Goal: Consume media (video, audio): Consume media (video, audio)

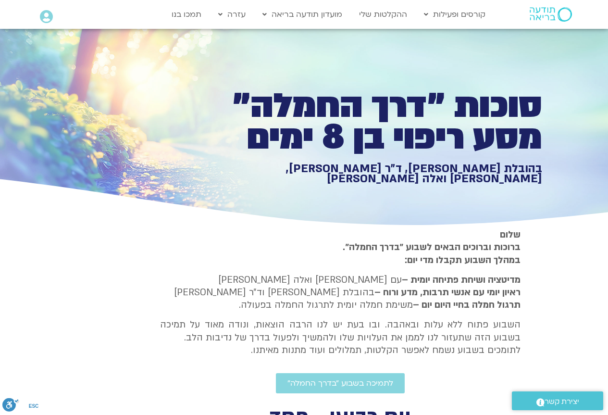
type input "1377.76"
type input "3320.68"
type input "851.4"
type input "1377.76"
type input "3320.68"
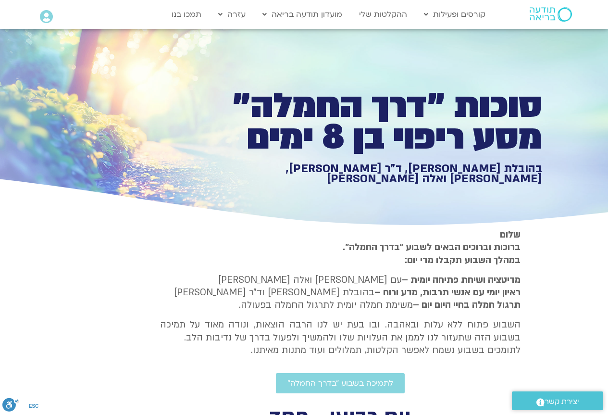
type input "851.4"
type input "1377.76"
type input "3320.68"
type input "851.4"
type input "1377.76"
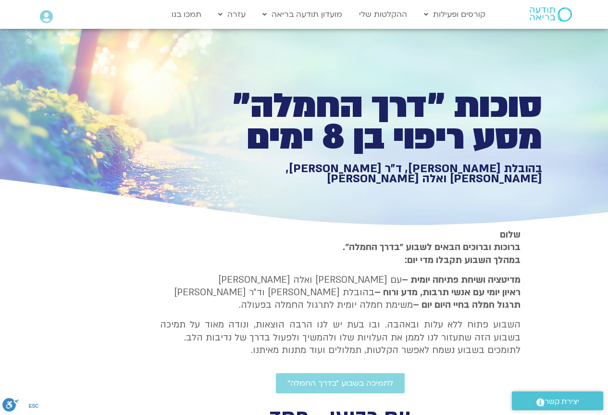
type input "3320.68"
type input "851.4"
type input "1377.76"
type input "3320.68"
type input "851.4"
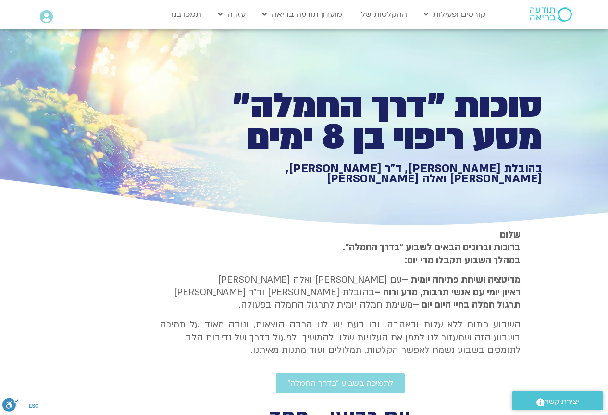
type input "1377.76"
type input "3320.68"
type input "851.4"
type input "1377.76"
type input "3320.68"
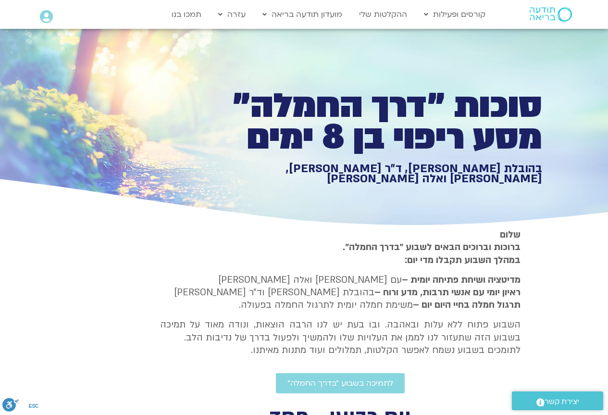
type input "851.4"
type input "1377.76"
type input "3320.68"
type input "851.4"
type input "1377.76"
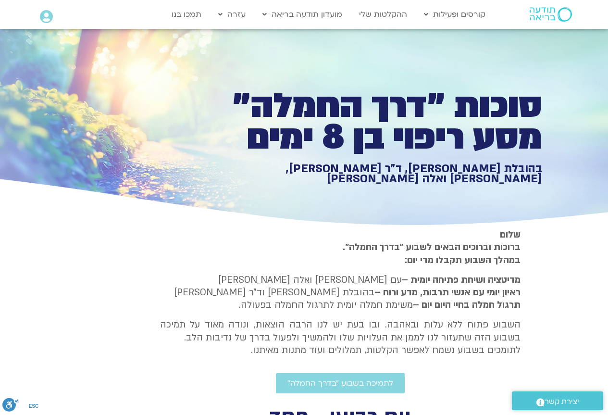
type input "3320.68"
type input "851.4"
type input "1377.76"
type input "3320.68"
type input "851.4"
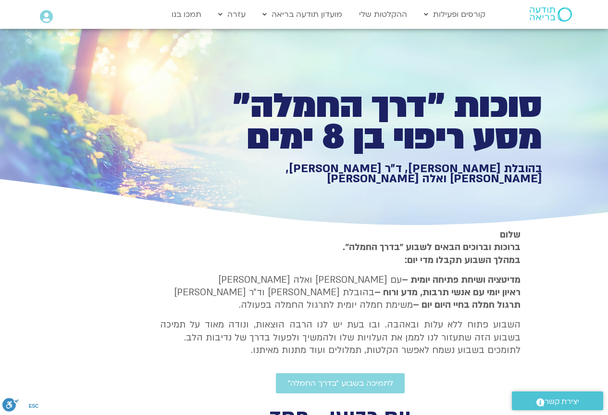
type input "1377.76"
type input "3320.68"
type input "851.4"
type input "1377.76"
type input "3320.68"
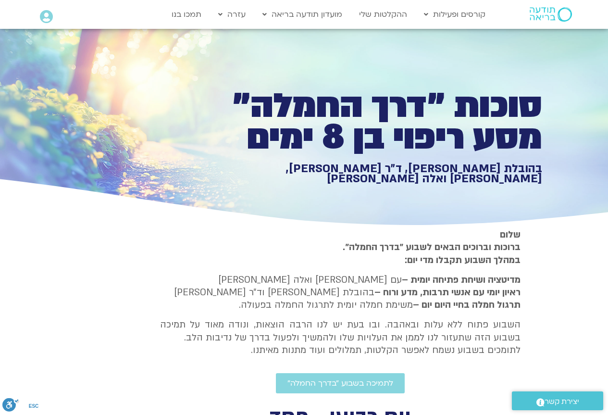
type input "851.4"
type input "1377.76"
type input "3320.68"
type input "851.4"
type input "1377.76"
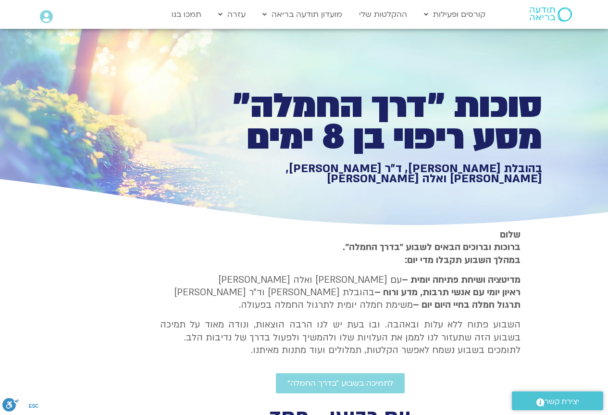
type input "3320.68"
type input "851.4"
type input "1377.76"
type input "3320.68"
type input "851.4"
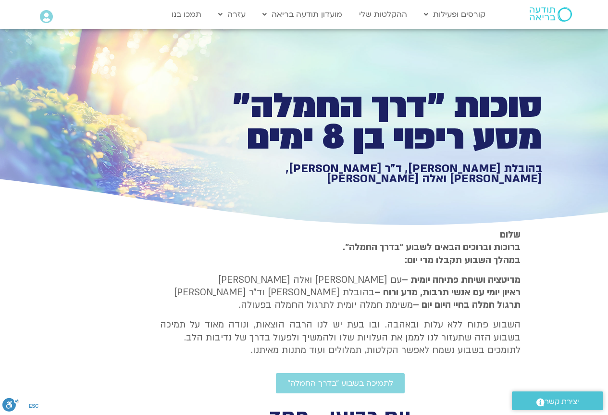
type input "1377.76"
type input "3320.68"
type input "851.4"
type input "1377.76"
type input "3320.68"
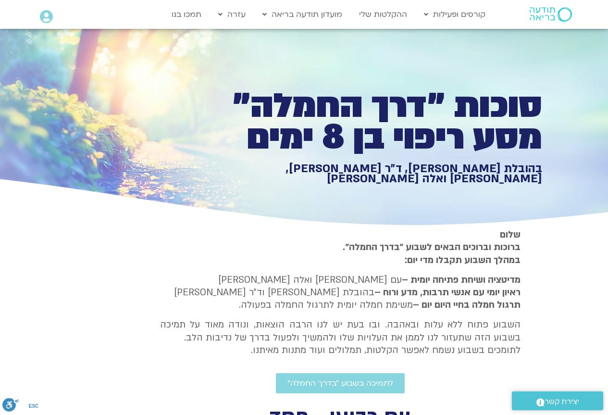
type input "851.4"
type input "1377.76"
type input "3320.68"
type input "851.4"
type input "1377.76"
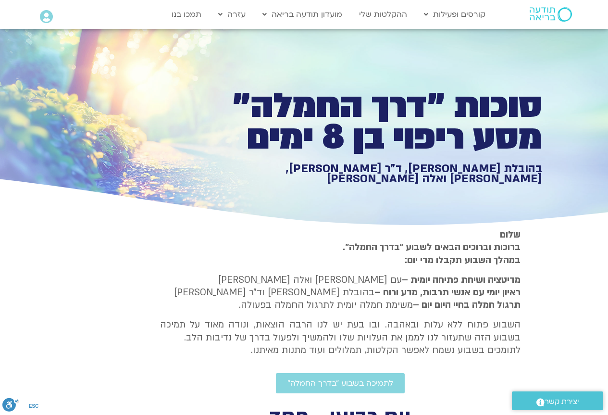
type input "3320.68"
type input "851.4"
type input "1377.76"
type input "3320.68"
type input "851.4"
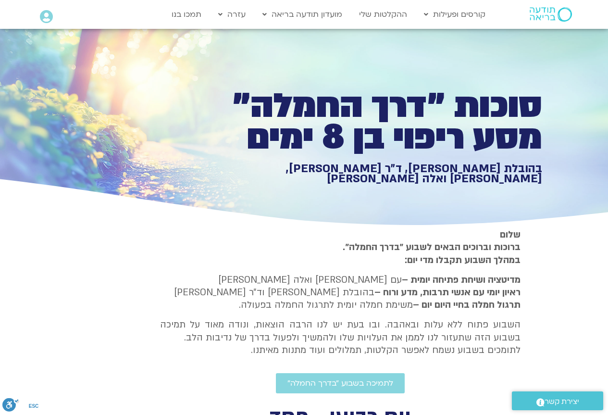
type input "1377.76"
type input "3320.68"
type input "851.4"
type input "1377.76"
type input "3320.68"
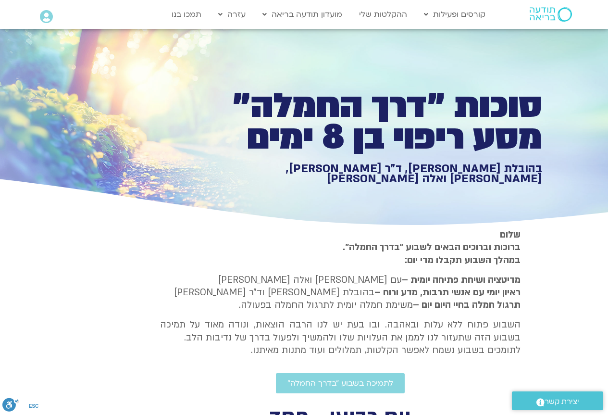
type input "851.4"
type input "1377.76"
type input "3320.68"
type input "851.4"
type input "1377.76"
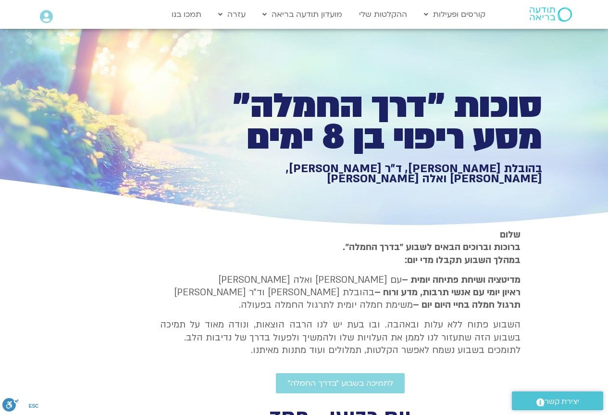
type input "3320.68"
type input "851.4"
type input "1377.76"
type input "3320.68"
type input "851.4"
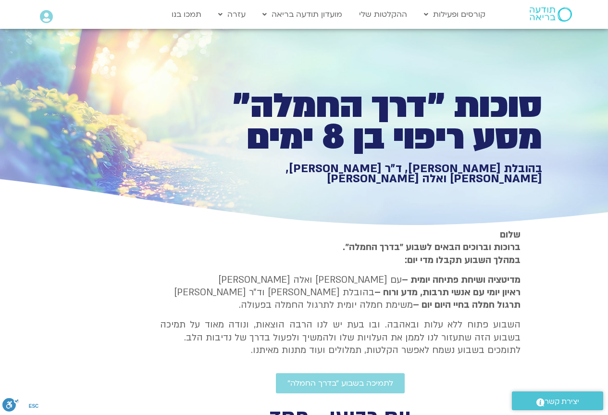
type input "1377.76"
type input "3320.68"
type input "851.4"
type input "1377.76"
type input "3320.68"
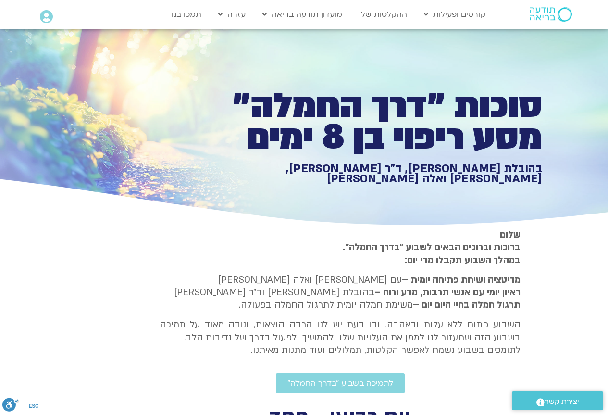
type input "851.4"
type input "1377.76"
type input "3320.68"
type input "851.4"
type input "1377.76"
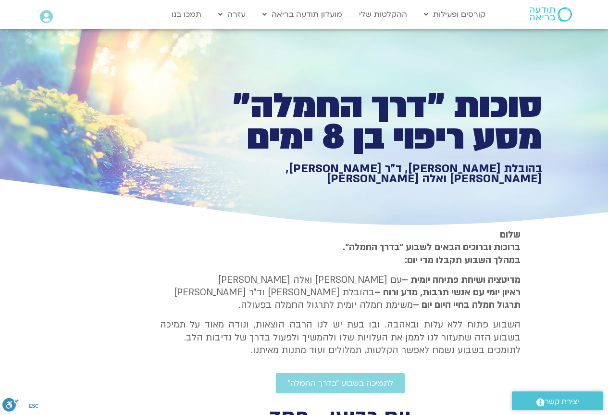
type input "3320.68"
type input "851.4"
type input "1377.76"
type input "3320.68"
type input "851.4"
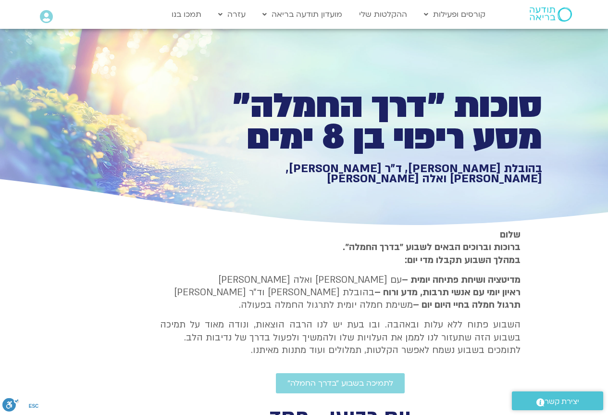
type input "1377.76"
type input "3320.68"
type input "851.4"
type input "1377.76"
type input "3320.68"
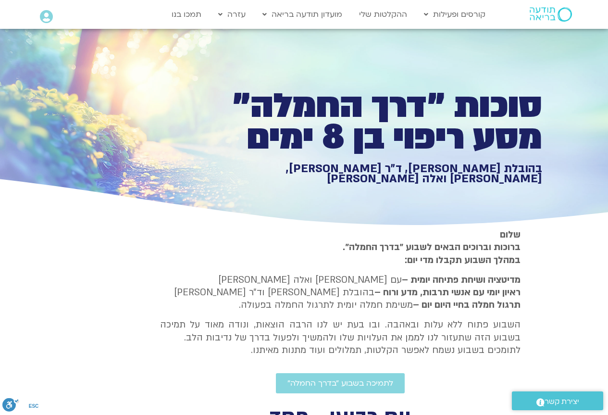
type input "851.4"
type input "1377.76"
type input "3320.68"
type input "851.4"
type input "1377.76"
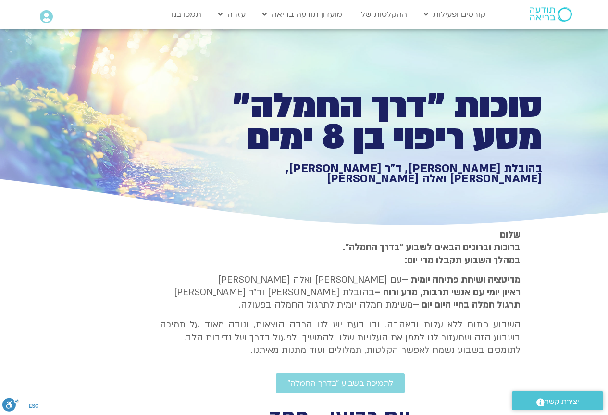
type input "3320.68"
type input "851.4"
type input "1377.76"
type input "3320.68"
type input "851.4"
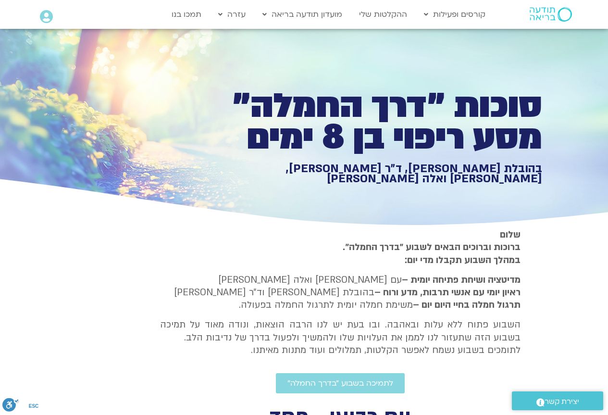
type input "1377.76"
type input "3320.68"
type input "851.4"
type input "1377.76"
type input "3320.68"
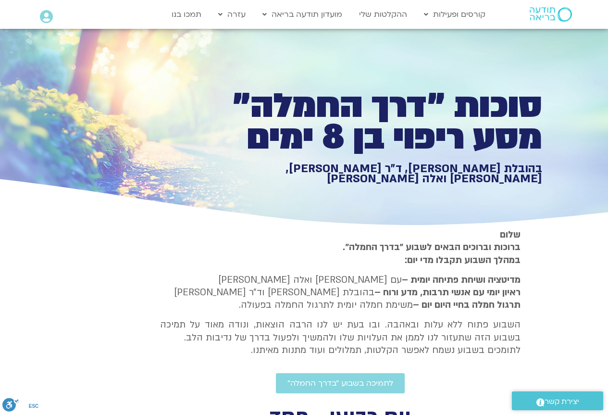
type input "851.4"
type input "1377.76"
type input "3320.68"
type input "851.4"
type input "1377.76"
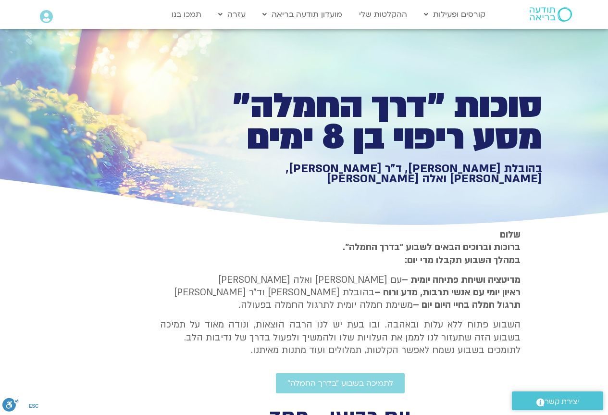
type input "3320.68"
type input "851.4"
type input "1377.76"
type input "3320.68"
type input "851.4"
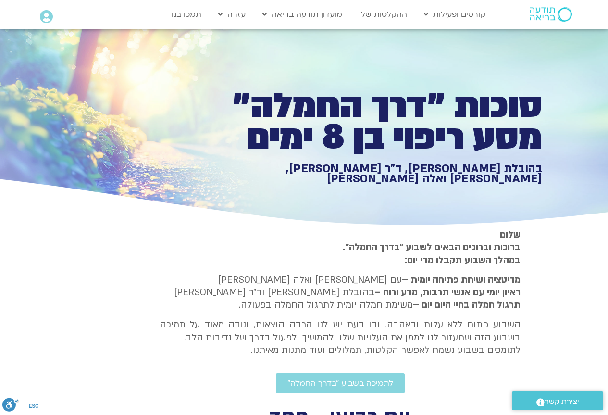
type input "1377.76"
type input "3320.68"
type input "851.4"
type input "1377.76"
type input "3320.68"
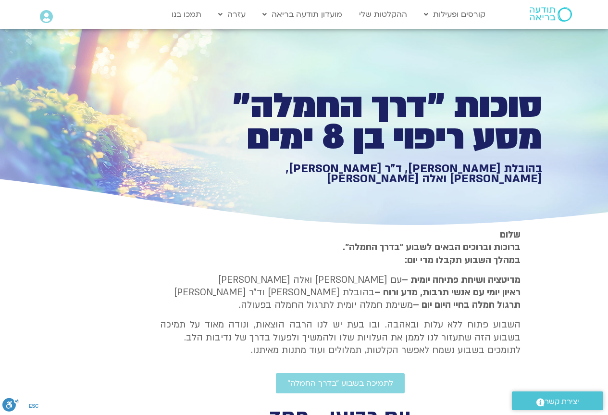
type input "851.4"
type input "1377.76"
type input "3320.68"
type input "851.4"
type input "1377.76"
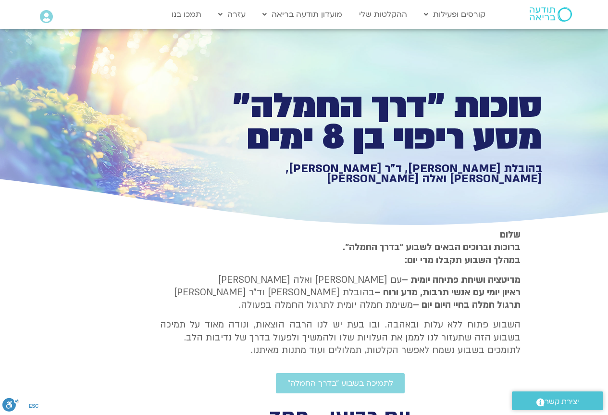
type input "3320.68"
type input "851.4"
type input "1377.76"
type input "3320.68"
type input "851.4"
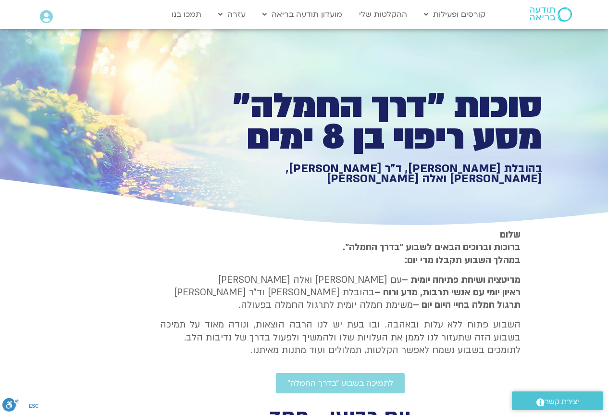
type input "1377.76"
type input "3320.68"
type input "851.4"
type input "1377.76"
type input "3320.68"
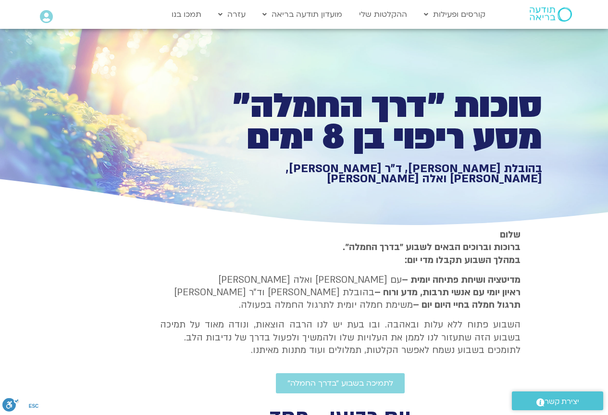
type input "851.4"
type input "1377.76"
type input "3320.68"
type input "851.4"
type input "1377.76"
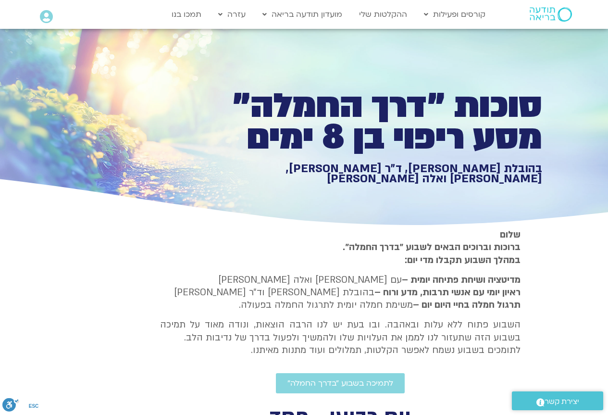
type input "3320.68"
type input "851.4"
type input "1377.76"
type input "3320.68"
type input "851.4"
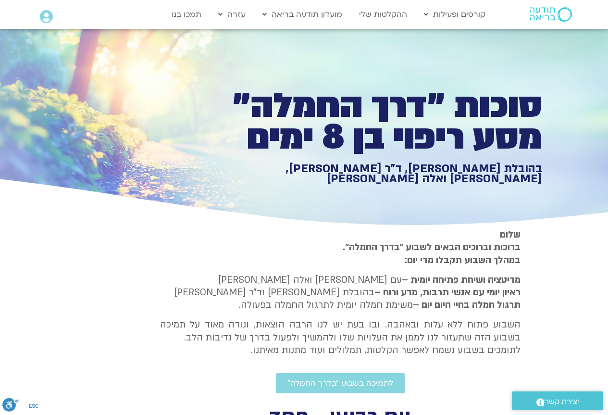
type input "1377.76"
type input "3320.68"
type input "851.4"
type input "1377.76"
type input "3320.68"
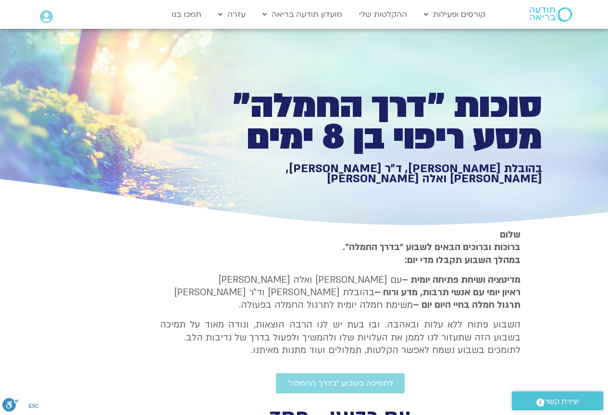
type input "851.4"
type input "1377.76"
type input "3320.68"
type input "851.4"
type input "1377.76"
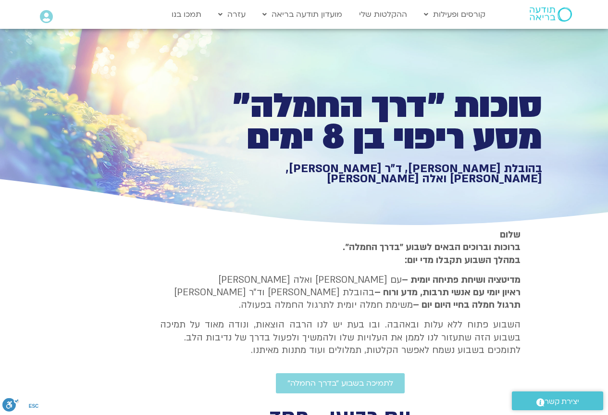
type input "3320.68"
type input "851.4"
type input "1377.76"
type input "3320.68"
type input "851.4"
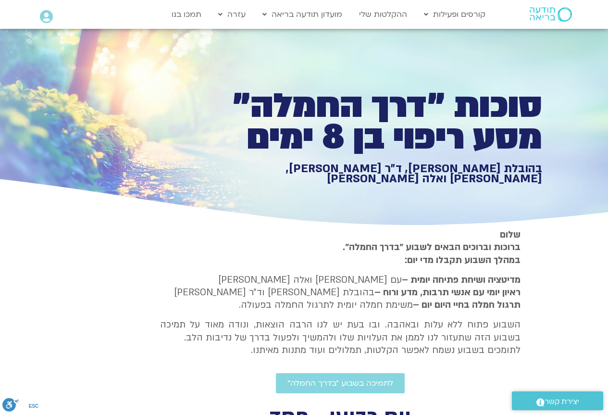
type input "1377.76"
type input "3320.68"
type input "851.4"
type input "1377.76"
type input "3320.68"
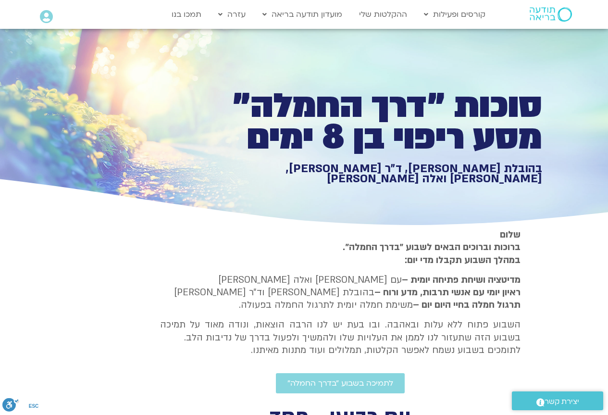
type input "851.4"
type input "1377.76"
type input "3320.68"
type input "851.4"
type input "1377.76"
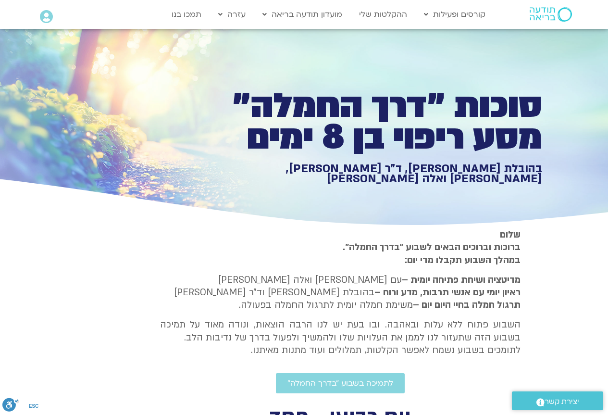
type input "3320.68"
type input "851.4"
type input "1377.76"
type input "3320.68"
type input "851.4"
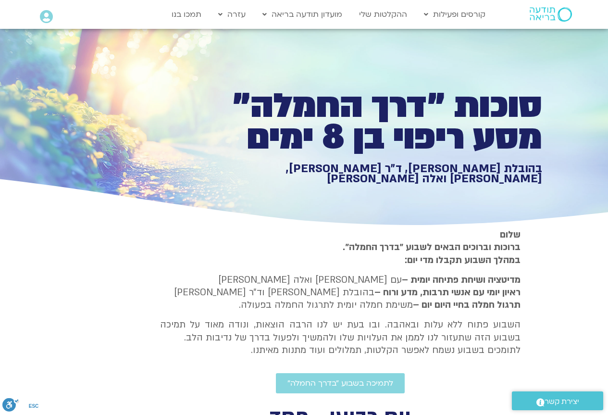
type input "1377.76"
type input "3320.68"
type input "851.4"
type input "1377.76"
type input "3320.68"
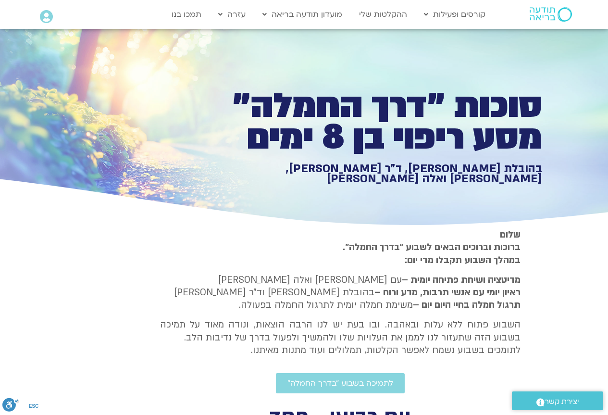
type input "851.4"
type input "1377.76"
type input "3320.68"
type input "851.4"
type input "1377.76"
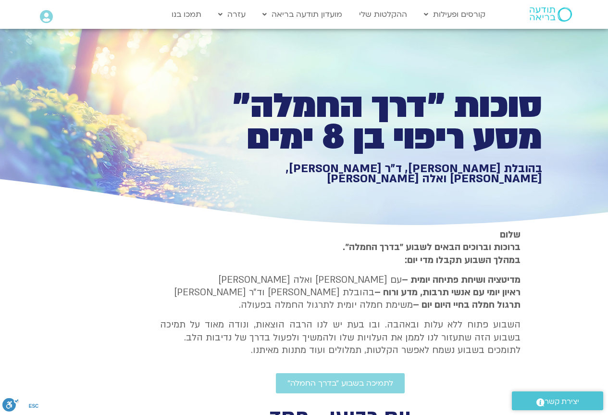
type input "3320.68"
type input "851.4"
type input "1377.76"
type input "3320.68"
type input "851.4"
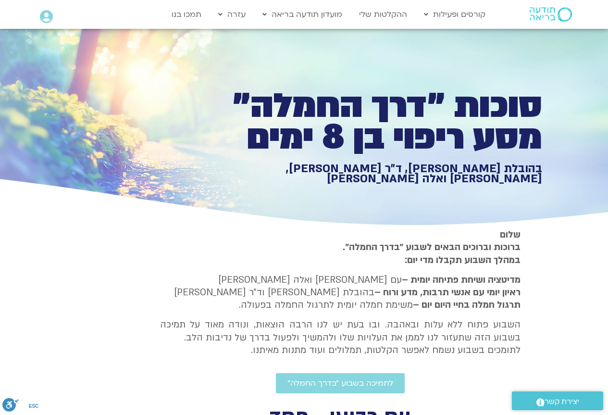
type input "1377.76"
type input "3320.68"
type input "851.4"
type input "1377.76"
type input "3320.68"
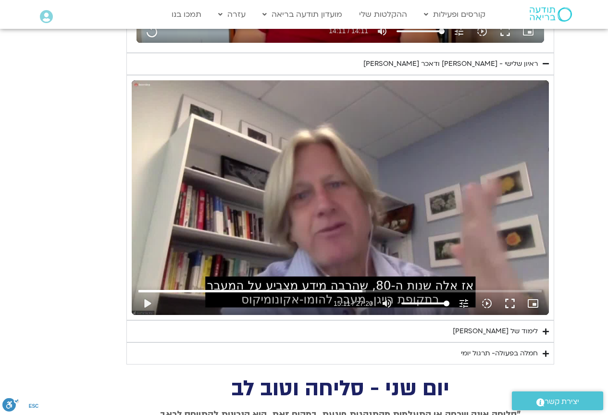
scroll to position [1280, 0]
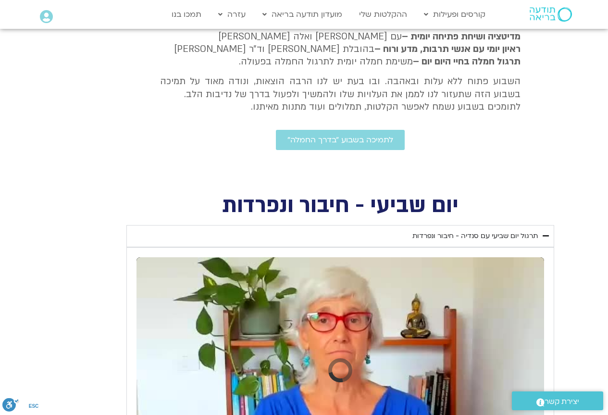
scroll to position [2, 0]
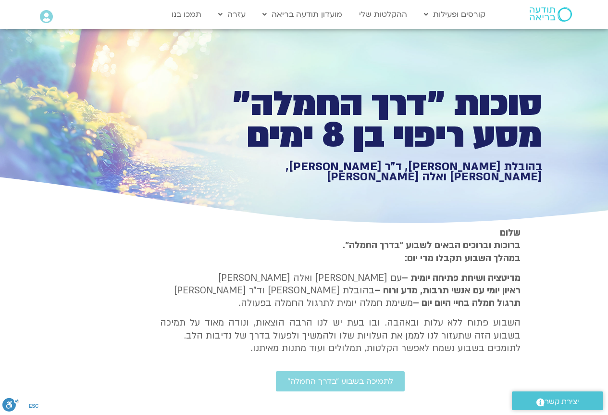
click at [338, 153] on div "סוכות ״דרך החמלה״ מסע ריפוי בן 8 ימים בהובלת [PERSON_NAME], ד״ר [PERSON_NAME], …" at bounding box center [304, 126] width 476 height 199
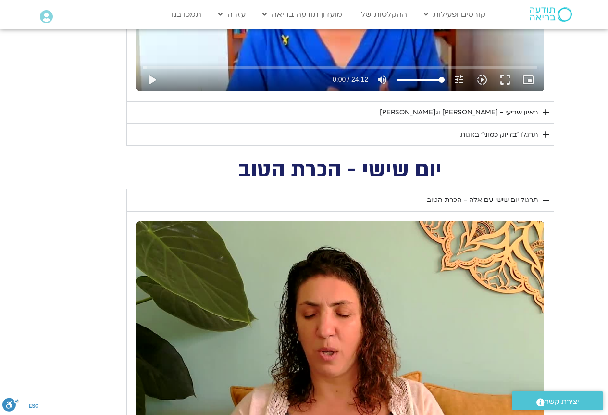
scroll to position [625, 0]
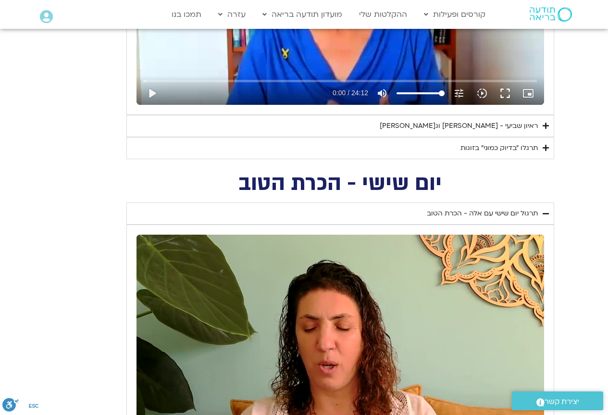
click at [485, 213] on div "תרגול יום שישי עם אלה - הכרת הטוב" at bounding box center [482, 214] width 111 height 12
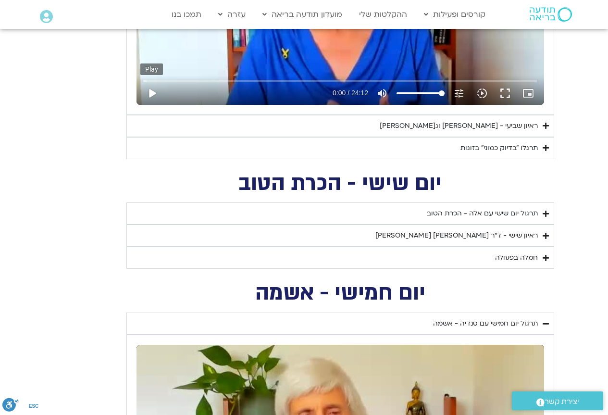
click at [148, 90] on button "play_arrow" at bounding box center [151, 93] width 23 height 23
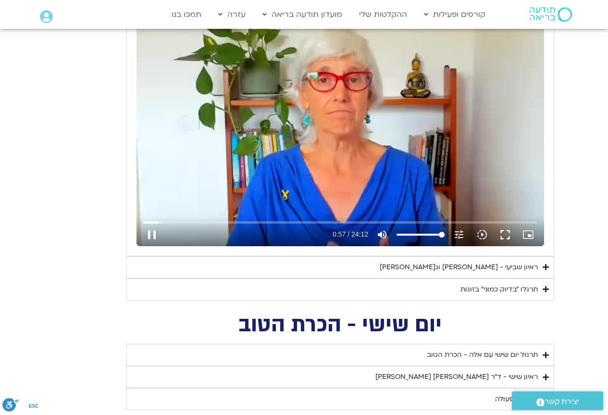
scroll to position [529, 0]
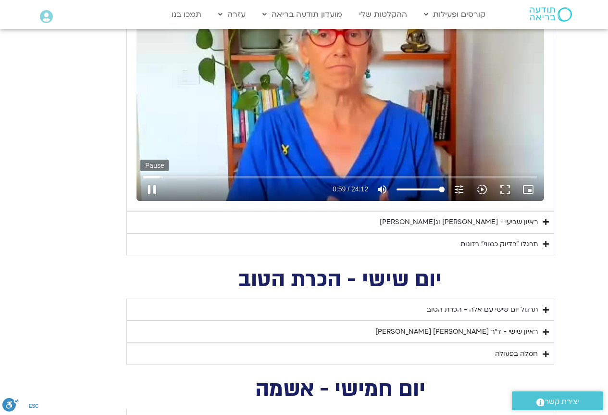
click at [151, 188] on button "pause" at bounding box center [151, 189] width 23 height 23
type input "60.248979"
